Goal: Information Seeking & Learning: Find specific fact

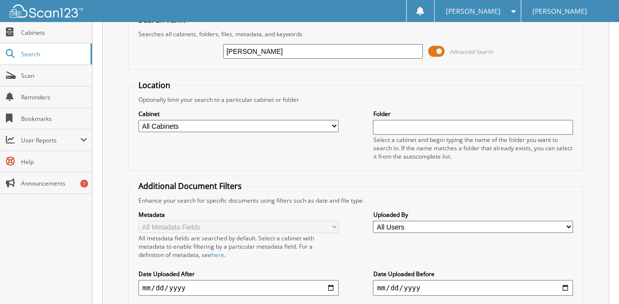
scroll to position [130, 0]
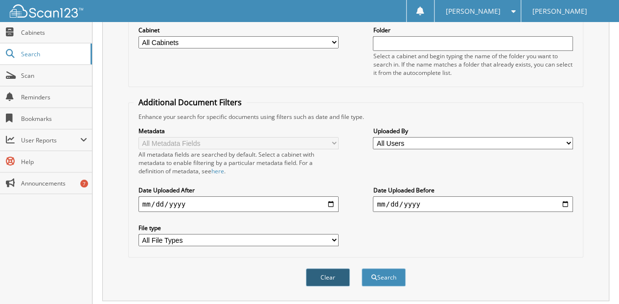
click at [325, 268] on button "Clear" at bounding box center [328, 277] width 44 height 18
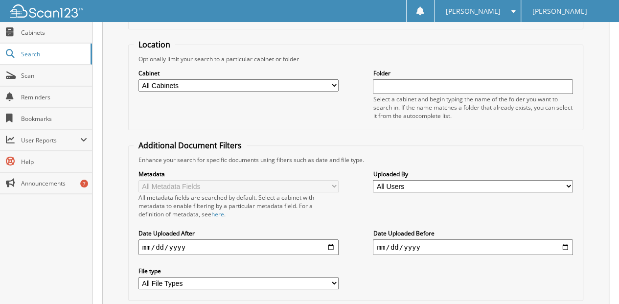
scroll to position [0, 0]
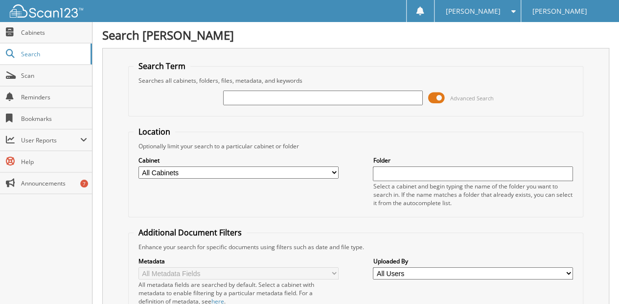
click at [227, 98] on input "text" at bounding box center [323, 98] width 200 height 15
type input "R"
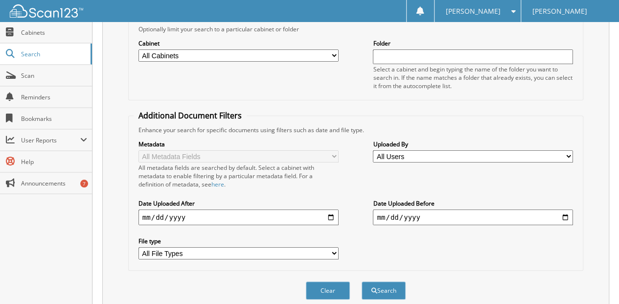
scroll to position [146, 0]
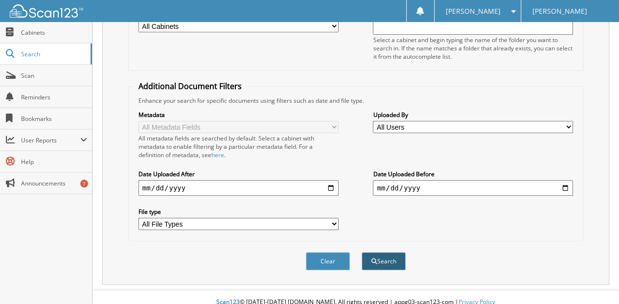
type input "randy ratliff"
click at [382, 252] on button "Search" at bounding box center [384, 261] width 44 height 18
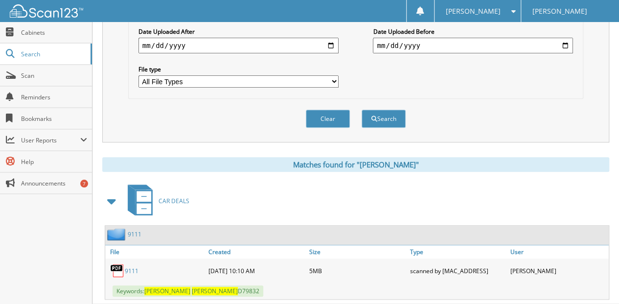
scroll to position [302, 0]
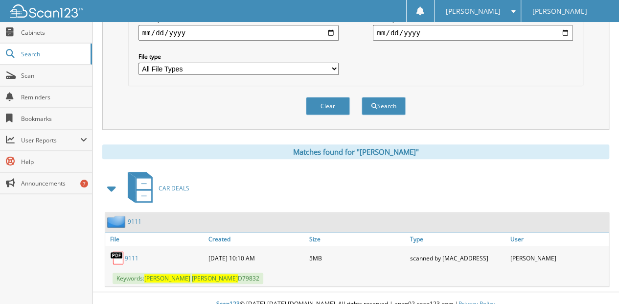
click at [135, 254] on link "9111" at bounding box center [132, 258] width 14 height 8
click at [377, 99] on button "Search" at bounding box center [384, 106] width 44 height 18
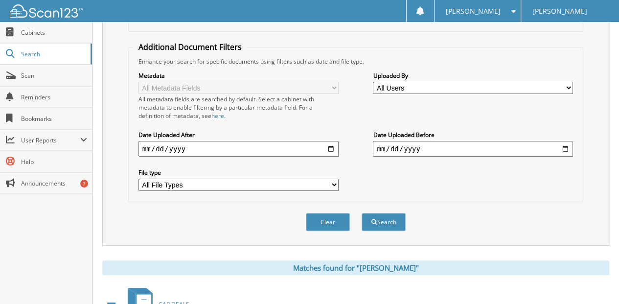
scroll to position [196, 0]
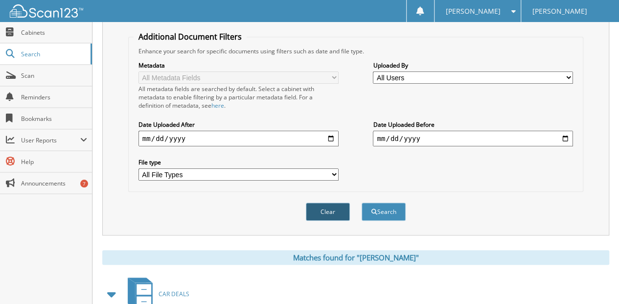
click at [330, 204] on button "Clear" at bounding box center [328, 212] width 44 height 18
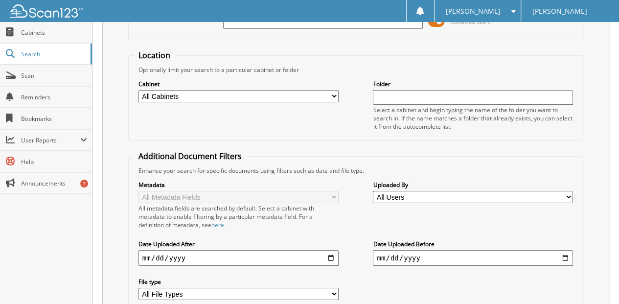
scroll to position [0, 0]
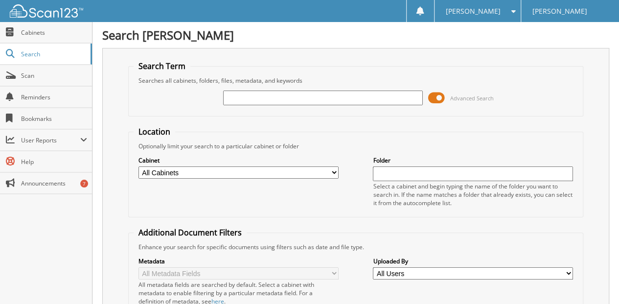
click at [247, 99] on input "text" at bounding box center [323, 98] width 200 height 15
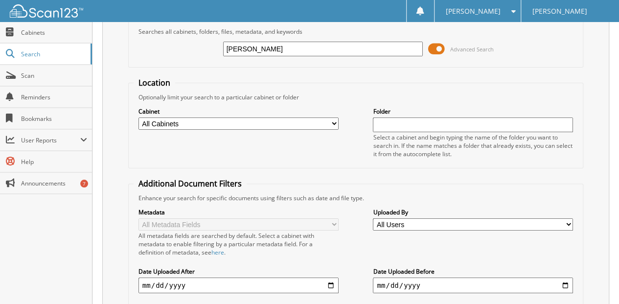
scroll to position [146, 0]
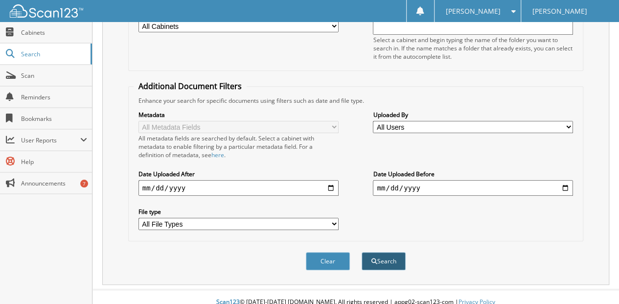
type input "liles"
click at [380, 252] on button "Search" at bounding box center [384, 261] width 44 height 18
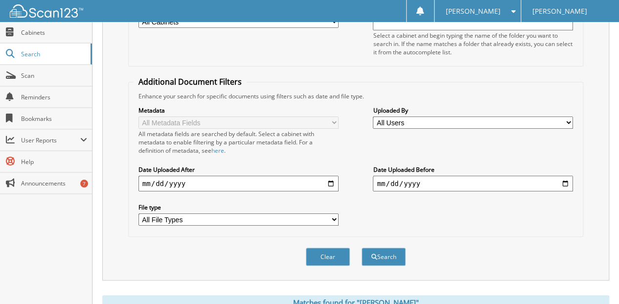
scroll to position [163, 0]
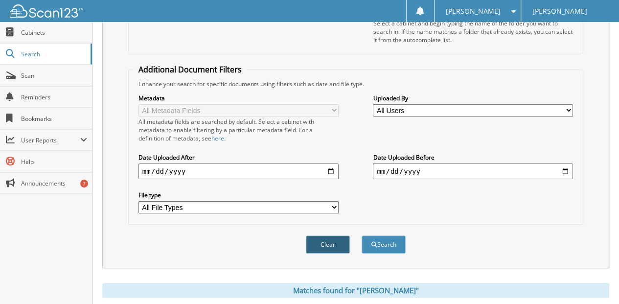
click at [324, 235] on button "Clear" at bounding box center [328, 244] width 44 height 18
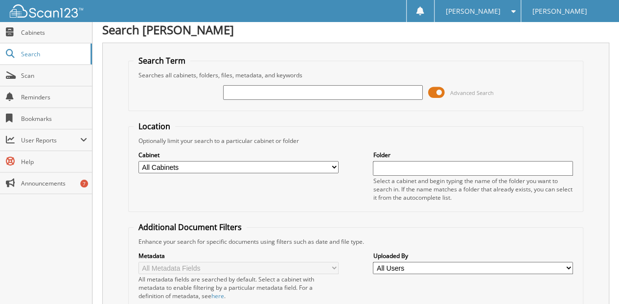
scroll to position [0, 0]
